Goal: Information Seeking & Learning: Check status

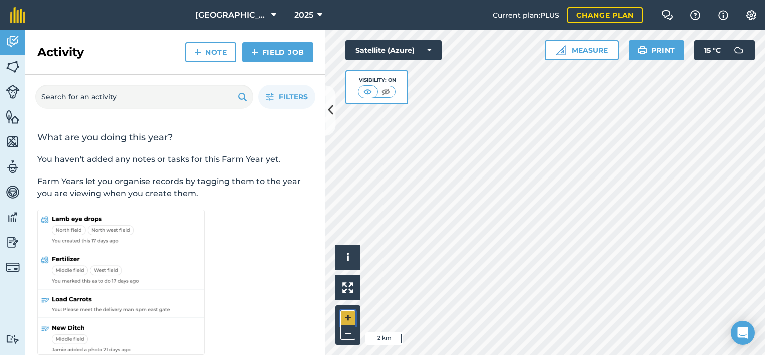
click at [345, 316] on button "+" at bounding box center [348, 317] width 15 height 15
click at [347, 312] on button "+" at bounding box center [348, 317] width 15 height 15
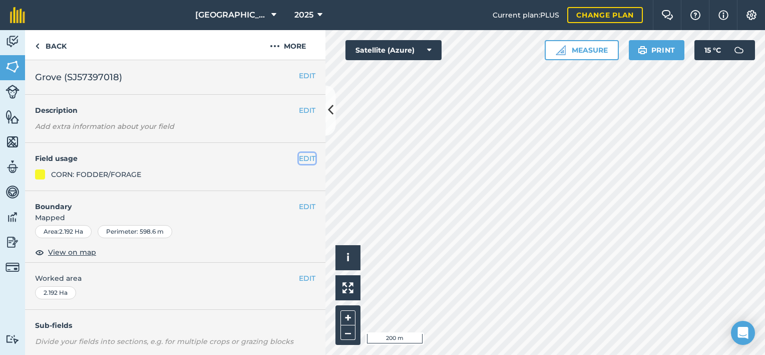
click at [302, 156] on button "EDIT" at bounding box center [307, 158] width 17 height 11
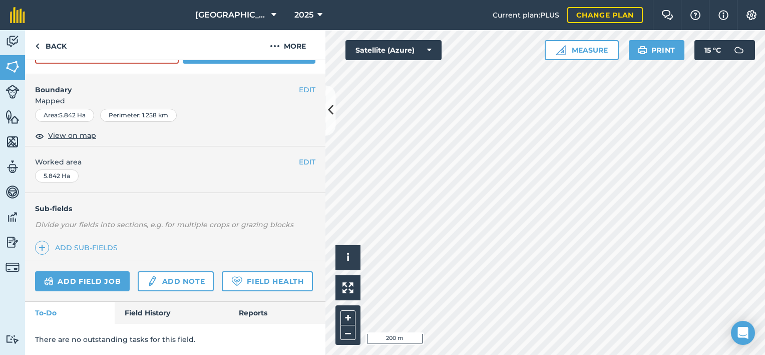
scroll to position [405, 0]
click at [154, 312] on link "Field History" at bounding box center [172, 312] width 114 height 22
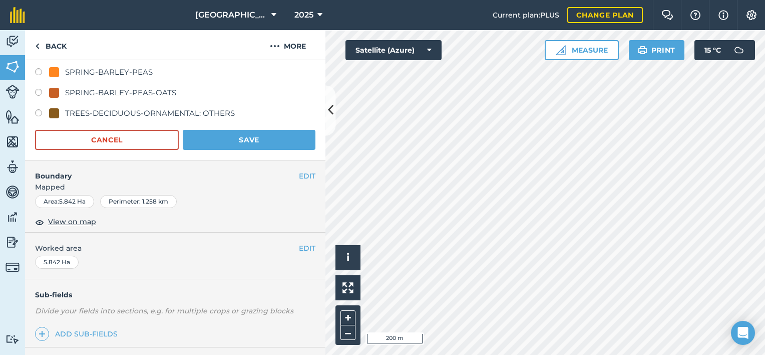
scroll to position [35, 0]
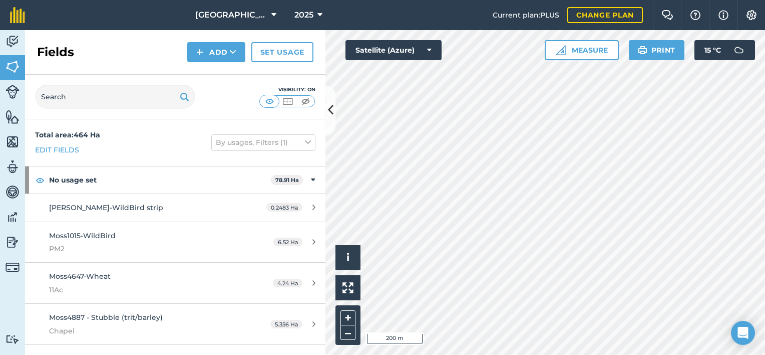
click at [318, 72] on div "Fields Add Set usage" at bounding box center [175, 52] width 300 height 45
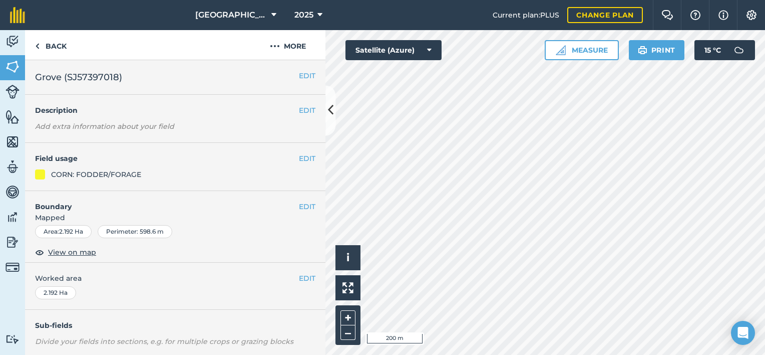
scroll to position [143, 0]
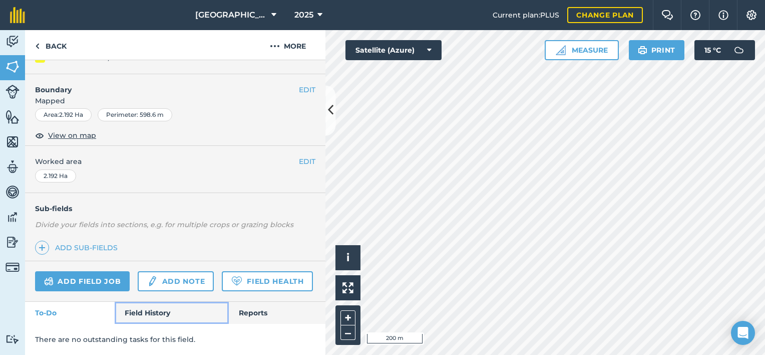
click at [157, 311] on link "Field History" at bounding box center [172, 312] width 114 height 22
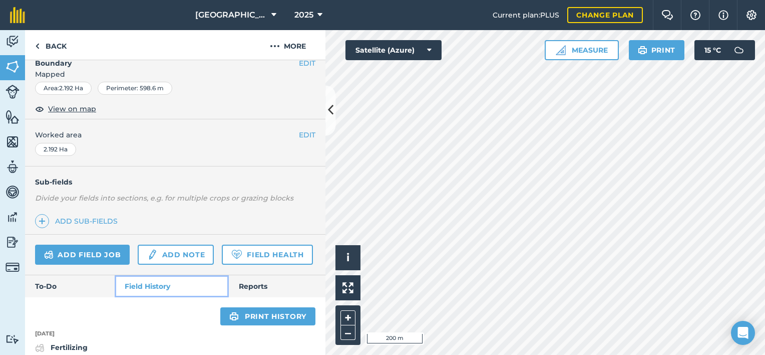
click at [153, 297] on link "Field History" at bounding box center [172, 286] width 114 height 22
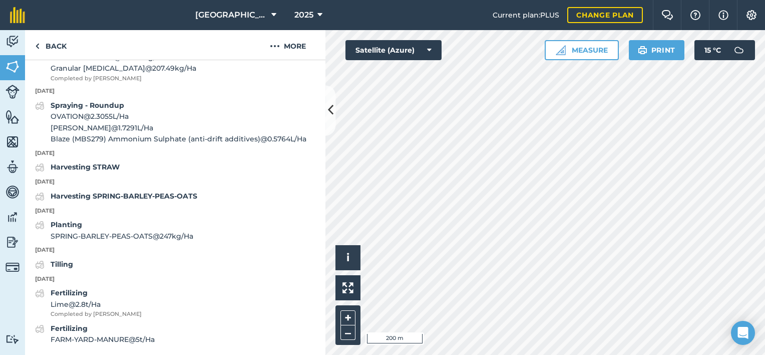
scroll to position [1240, 0]
